Goal: Information Seeking & Learning: Learn about a topic

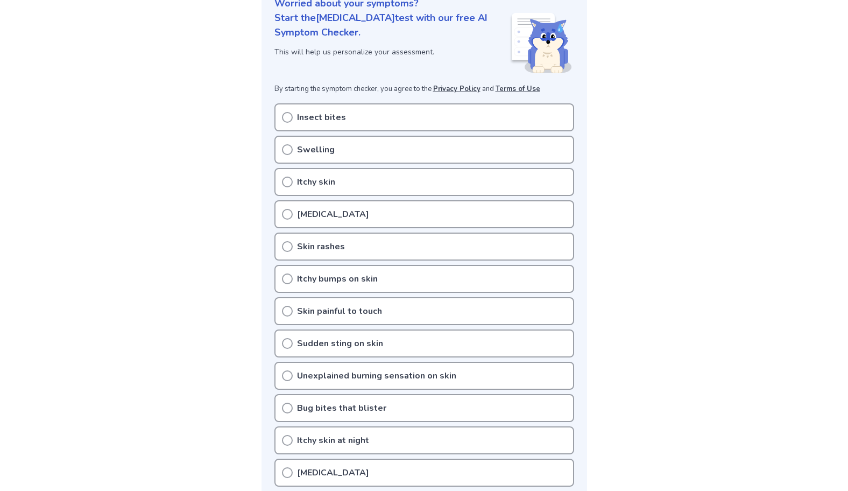
scroll to position [162, 0]
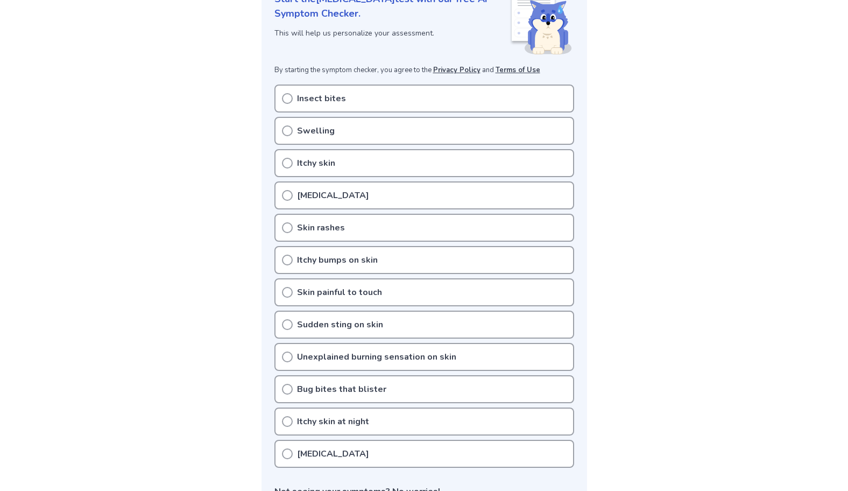
click at [352, 195] on p "Red spots on skin" at bounding box center [333, 195] width 72 height 13
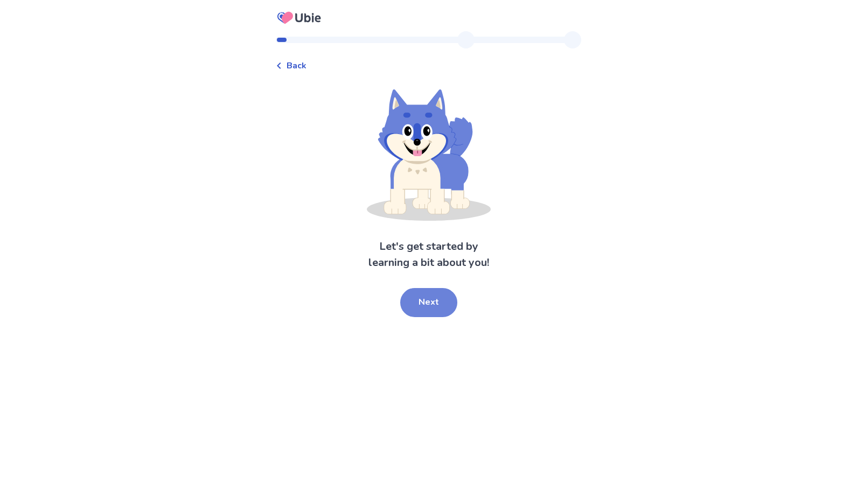
click at [441, 306] on button "Next" at bounding box center [428, 302] width 57 height 29
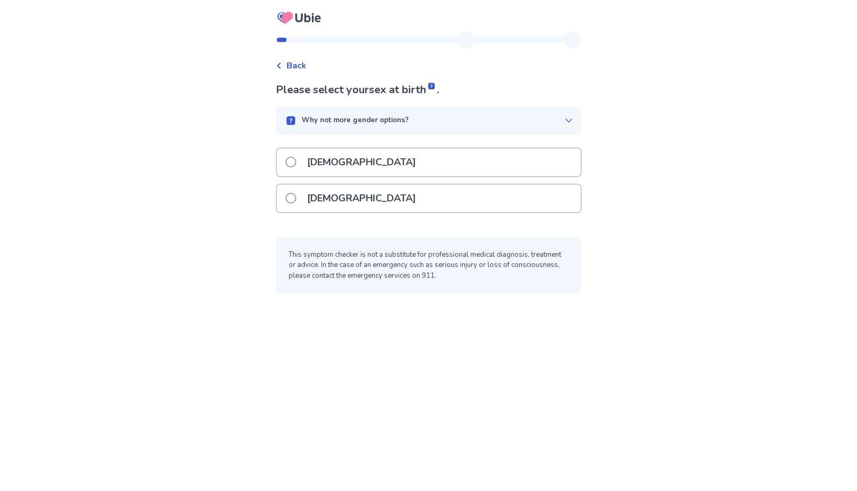
click at [366, 200] on div "[DEMOGRAPHIC_DATA]" at bounding box center [429, 198] width 304 height 27
